Goal: Check status: Check status

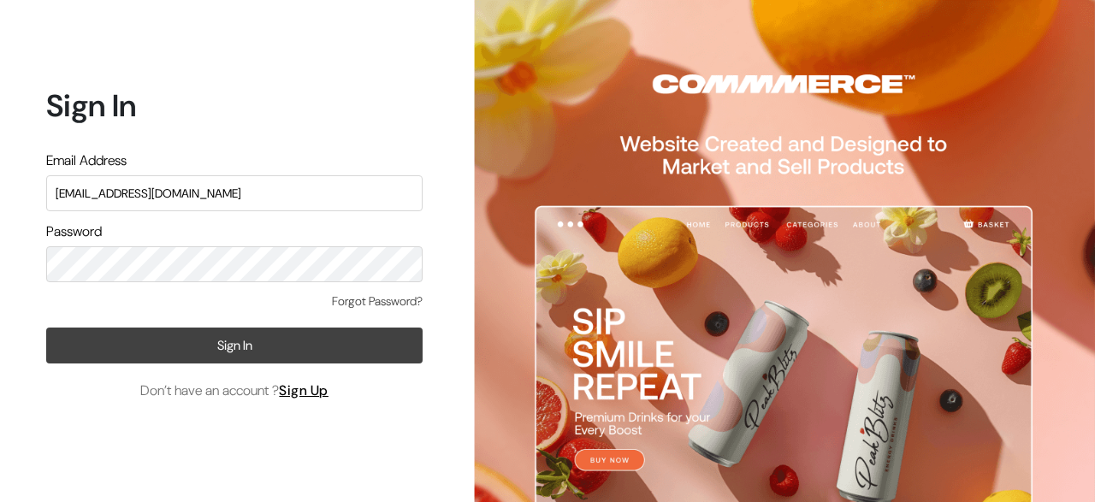
click at [227, 340] on button "Sign In" at bounding box center [234, 346] width 376 height 36
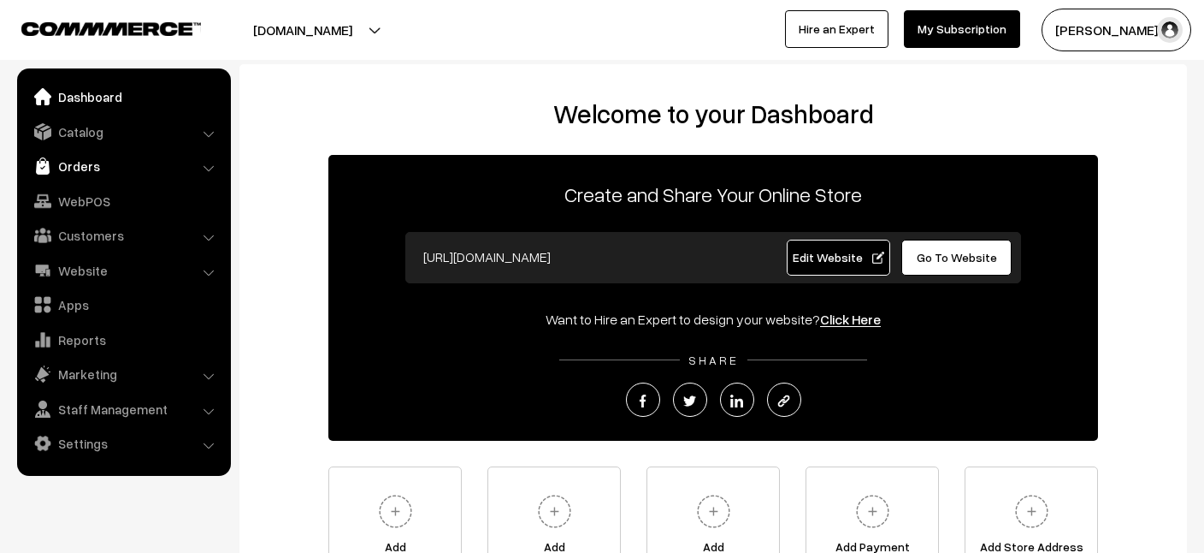
click at [79, 165] on link "Orders" at bounding box center [123, 166] width 204 height 31
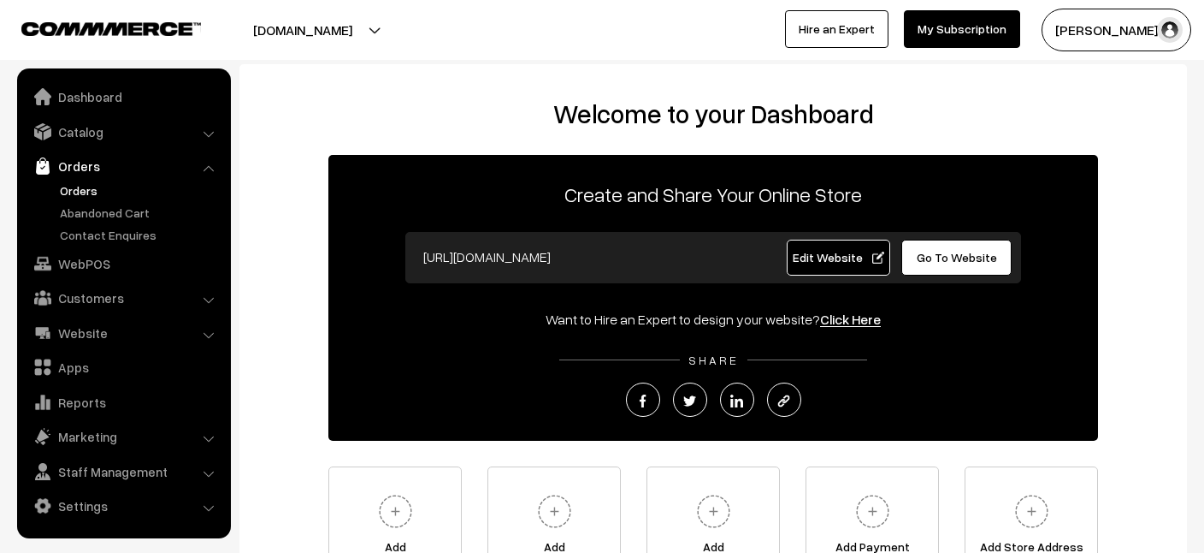
click at [87, 186] on link "Orders" at bounding box center [140, 190] width 169 height 18
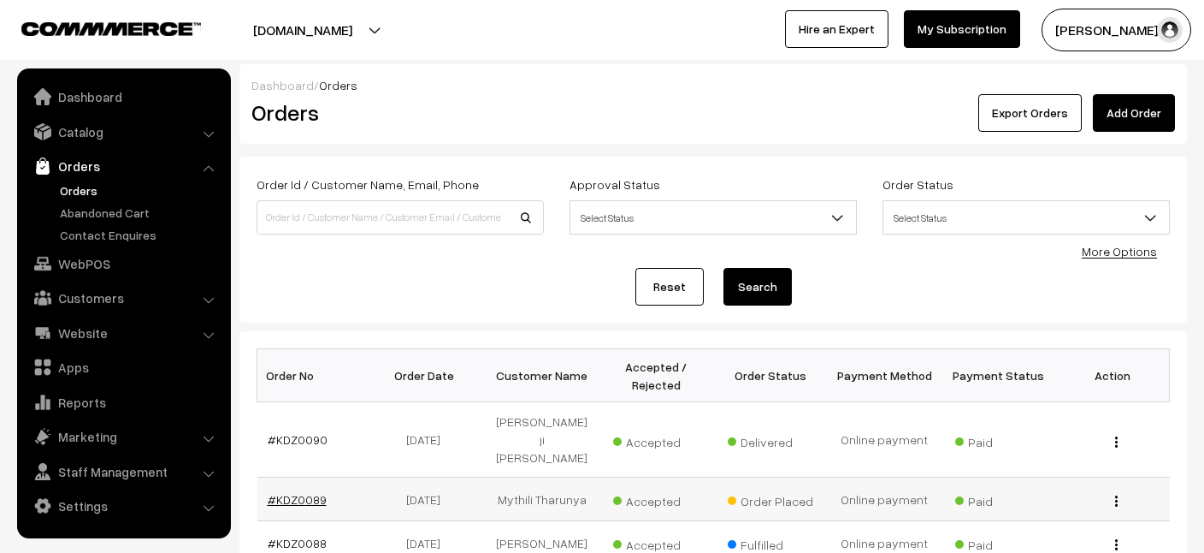
click at [302, 498] on link "#KDZ0089" at bounding box center [297, 499] width 59 height 15
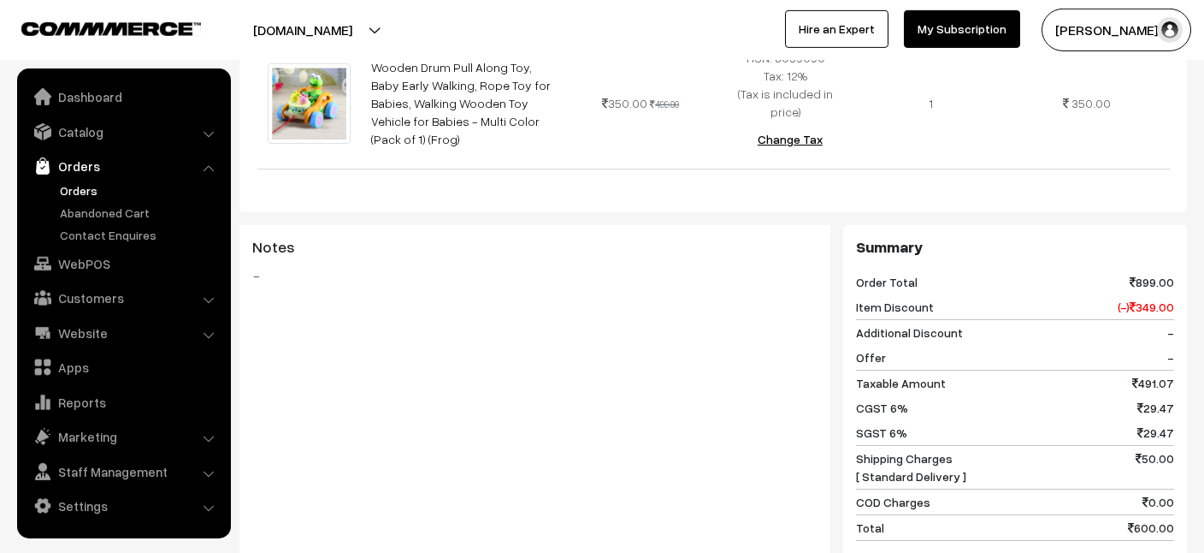
scroll to position [689, 0]
